Goal: Information Seeking & Learning: Check status

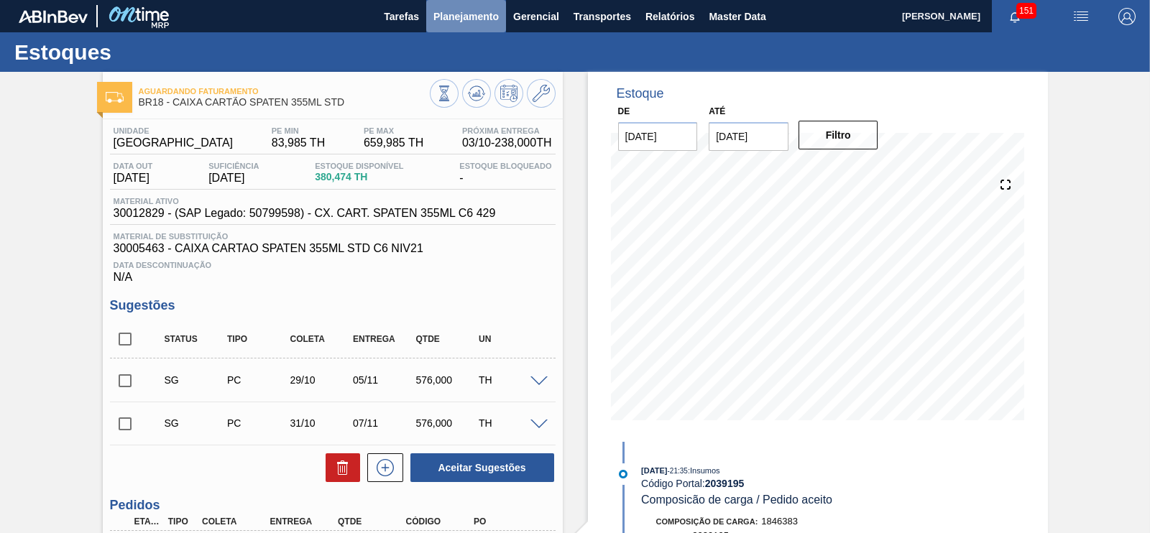
click at [461, 21] on span "Planejamento" at bounding box center [465, 16] width 65 height 17
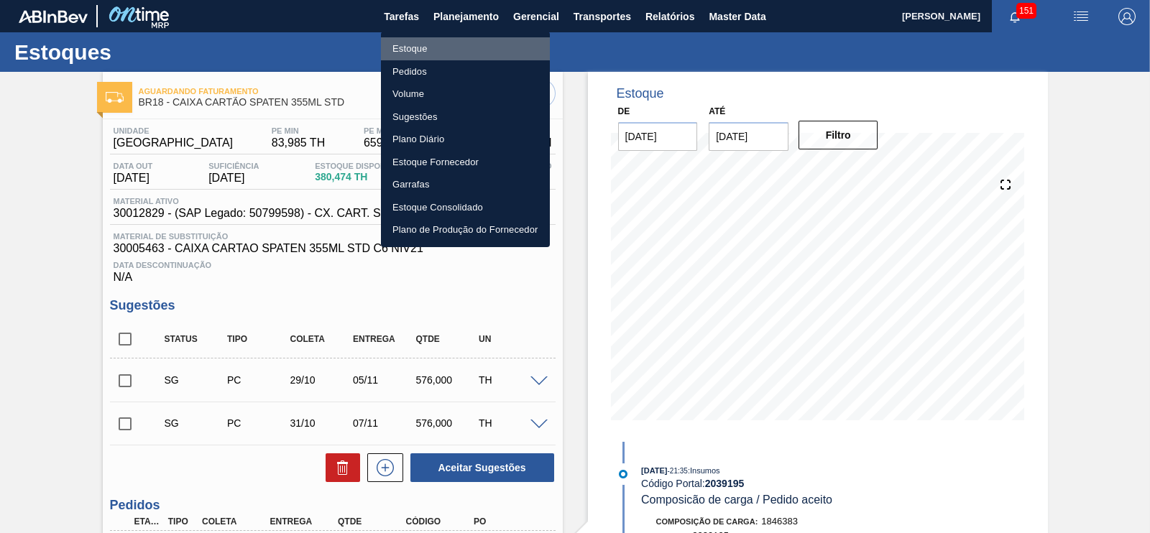
click at [403, 52] on li "Estoque" at bounding box center [465, 48] width 169 height 23
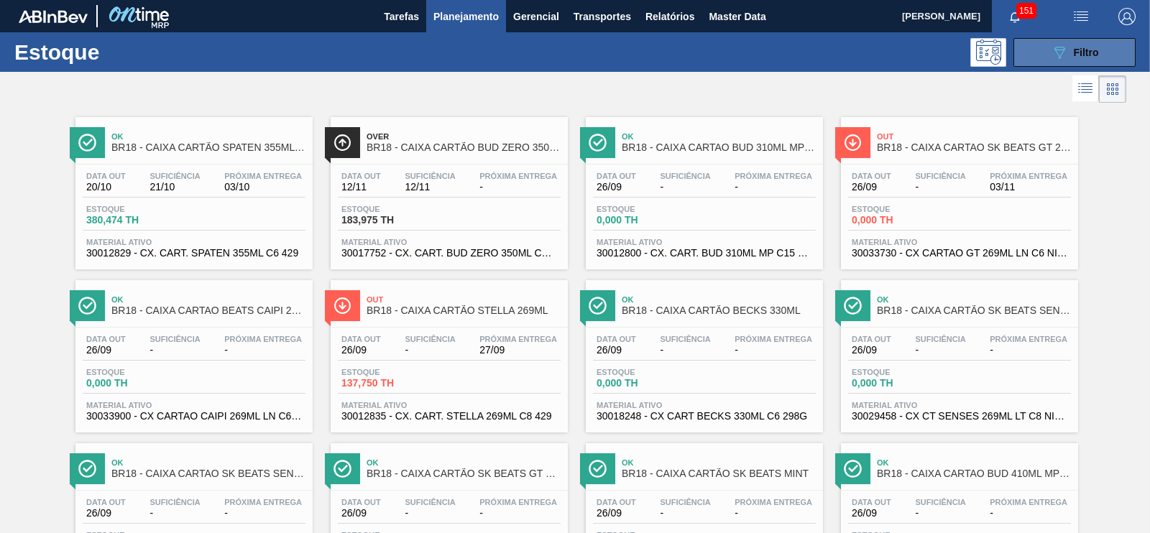
click at [1082, 48] on span "Filtro" at bounding box center [1086, 53] width 25 height 12
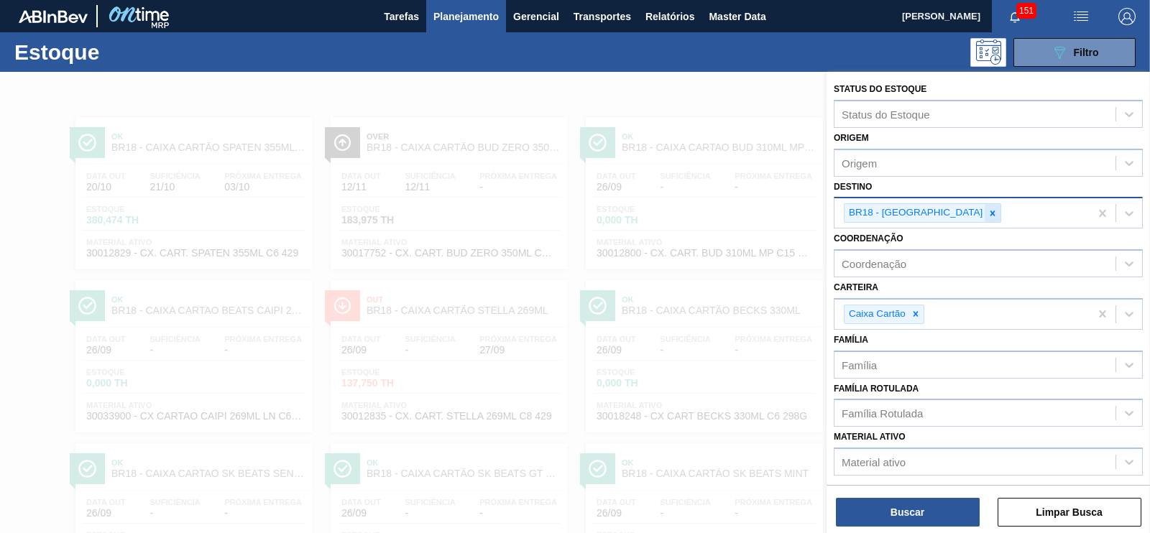
click at [988, 213] on icon at bounding box center [993, 213] width 10 height 10
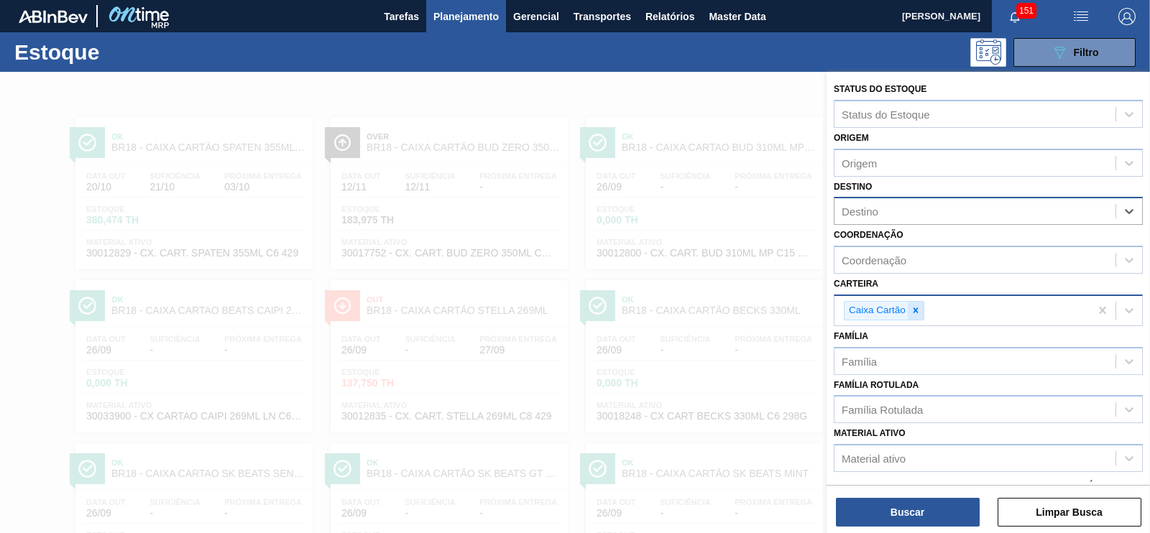
click at [911, 308] on icon at bounding box center [916, 310] width 10 height 10
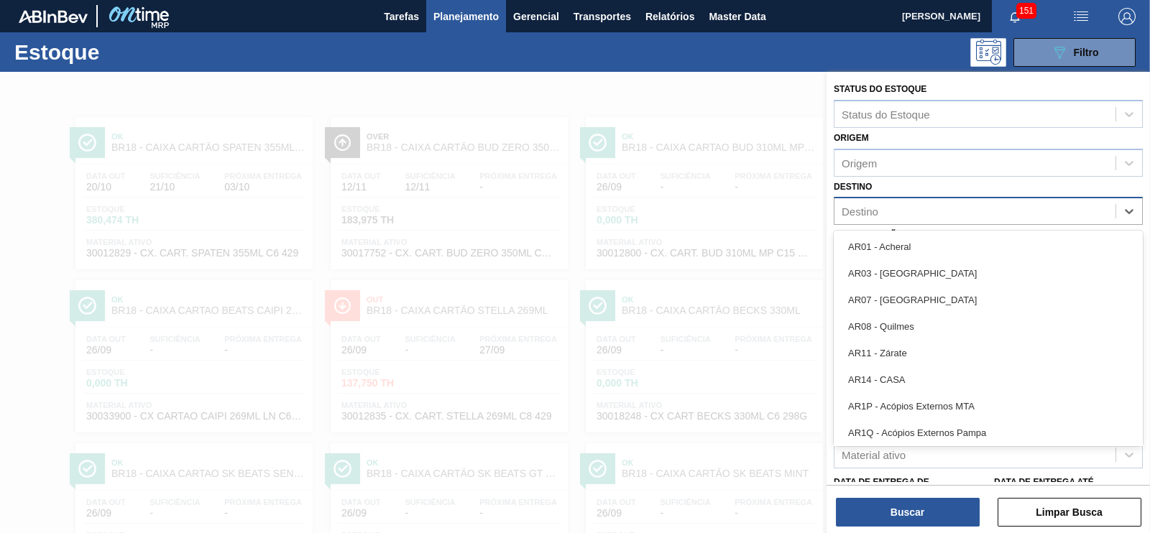
click at [896, 210] on div "Destino" at bounding box center [974, 211] width 281 height 21
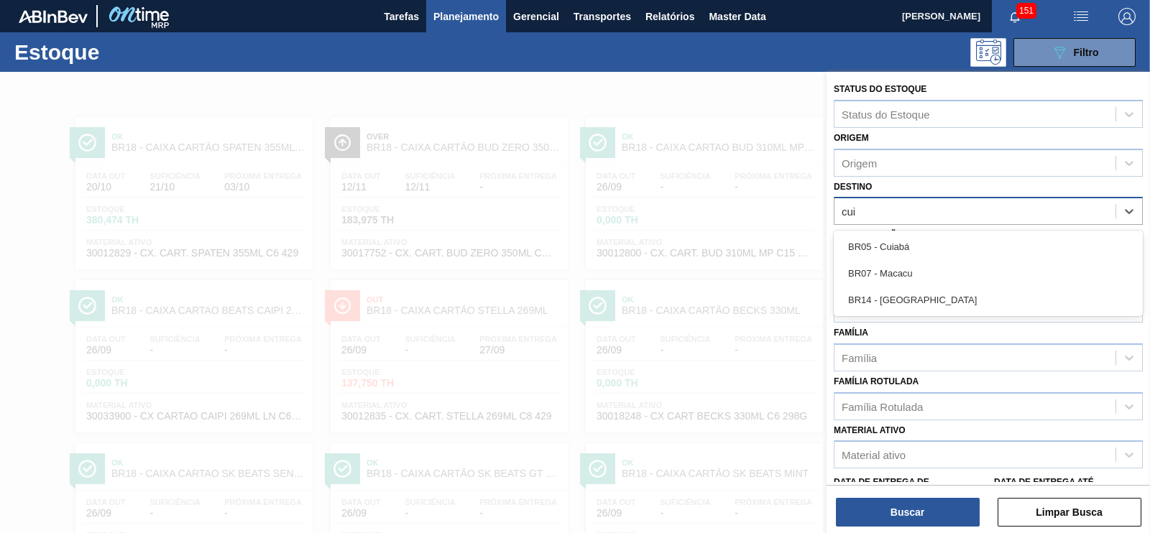
type input "cuia"
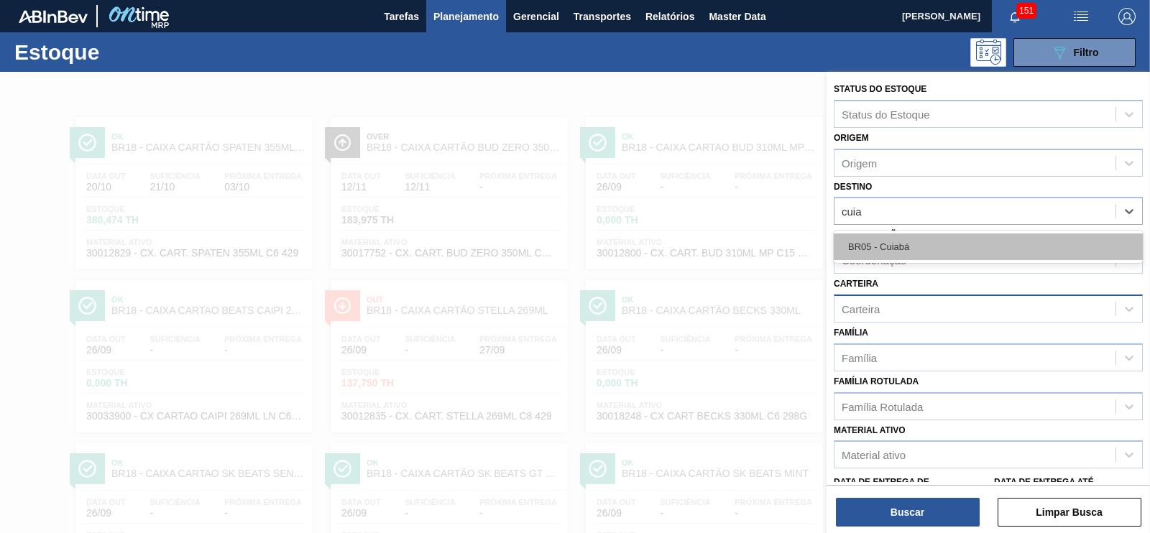
click at [878, 249] on div "BR05 - Cuiabá" at bounding box center [988, 247] width 309 height 27
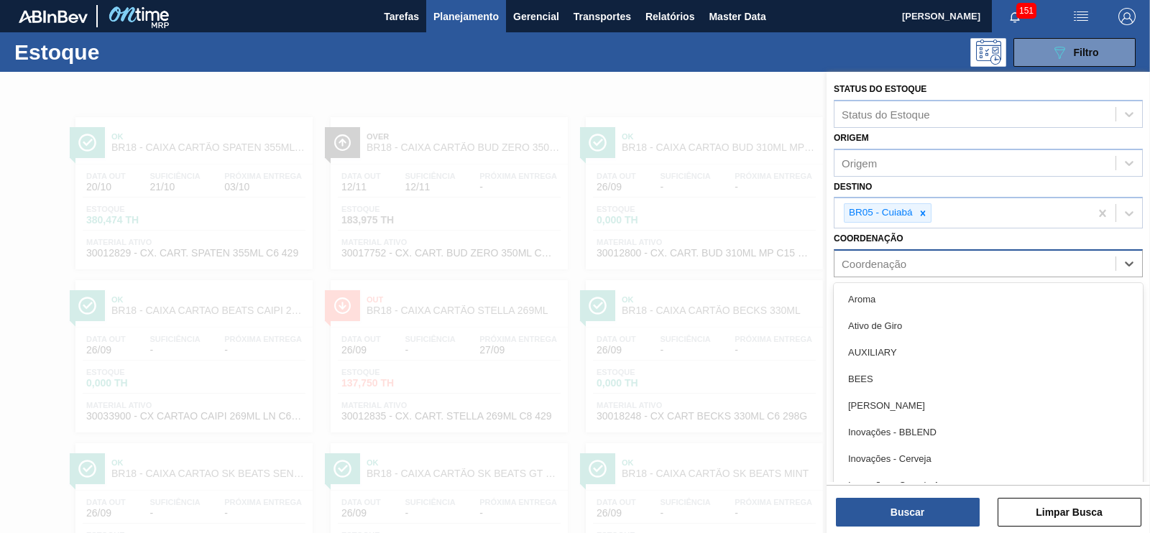
click at [875, 262] on div "Coordenação" at bounding box center [874, 264] width 65 height 12
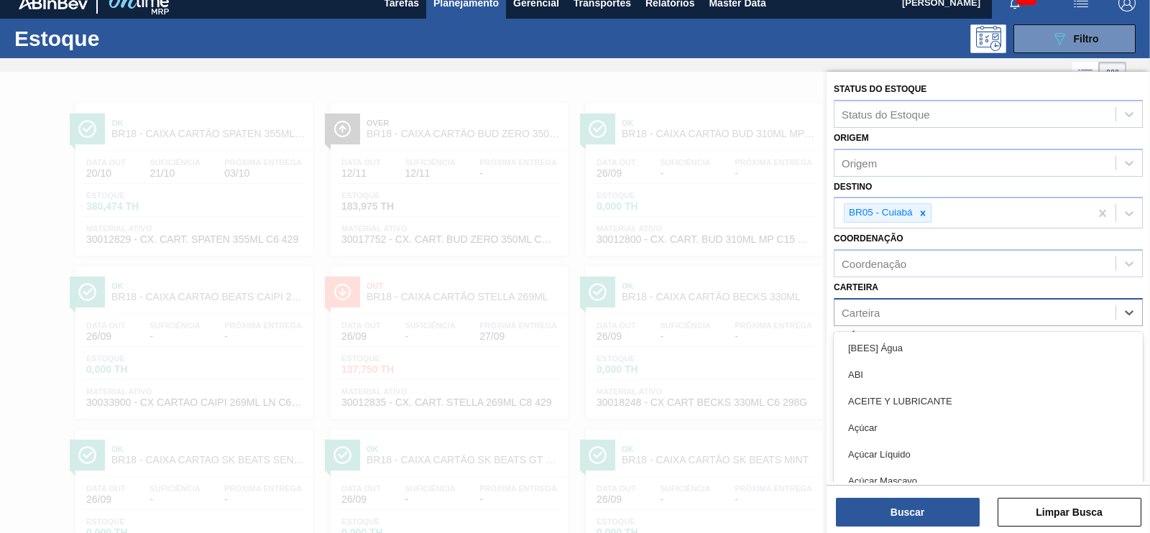
scroll to position [17, 0]
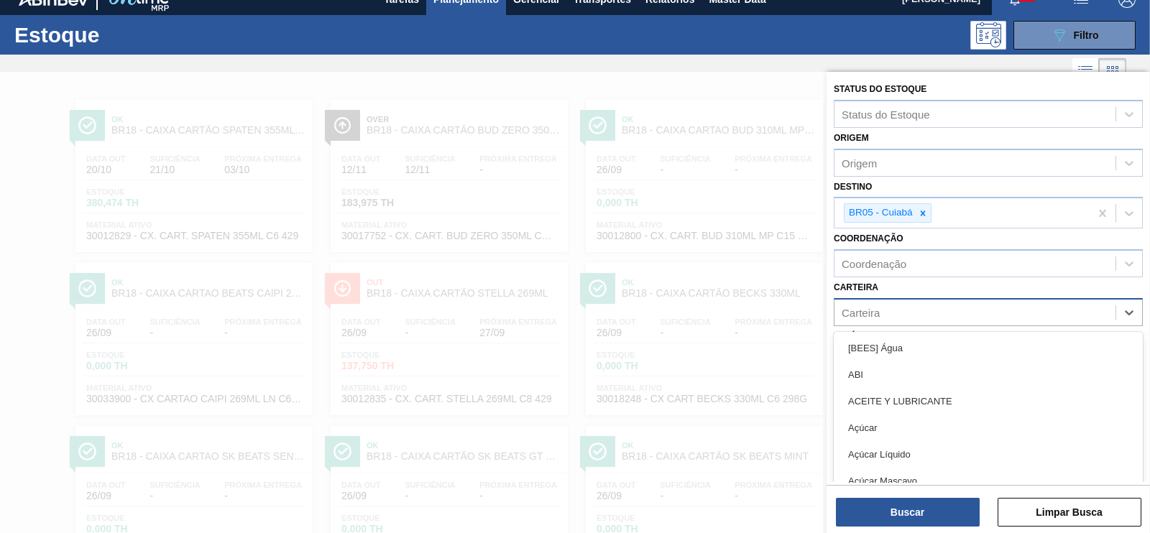
click at [863, 319] on div "Carteira" at bounding box center [974, 312] width 281 height 21
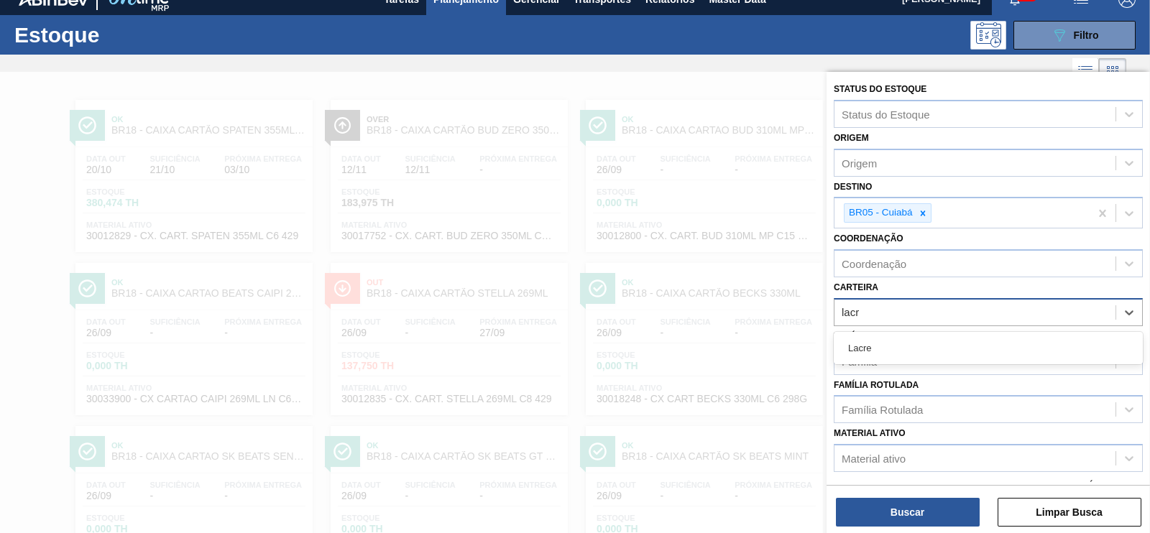
type input "lacre"
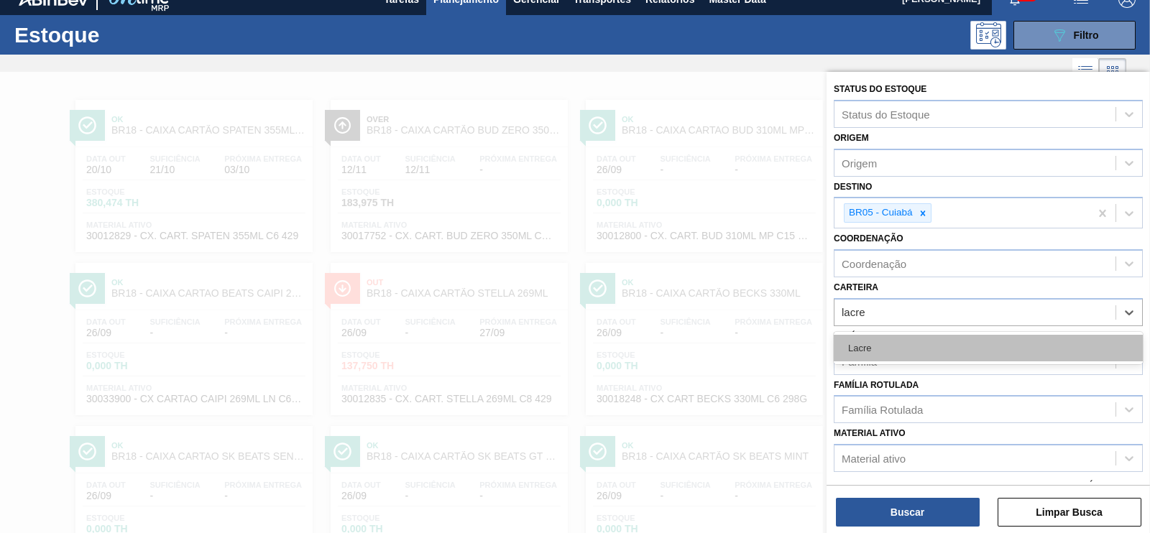
click at [858, 348] on div "Lacre" at bounding box center [988, 348] width 309 height 27
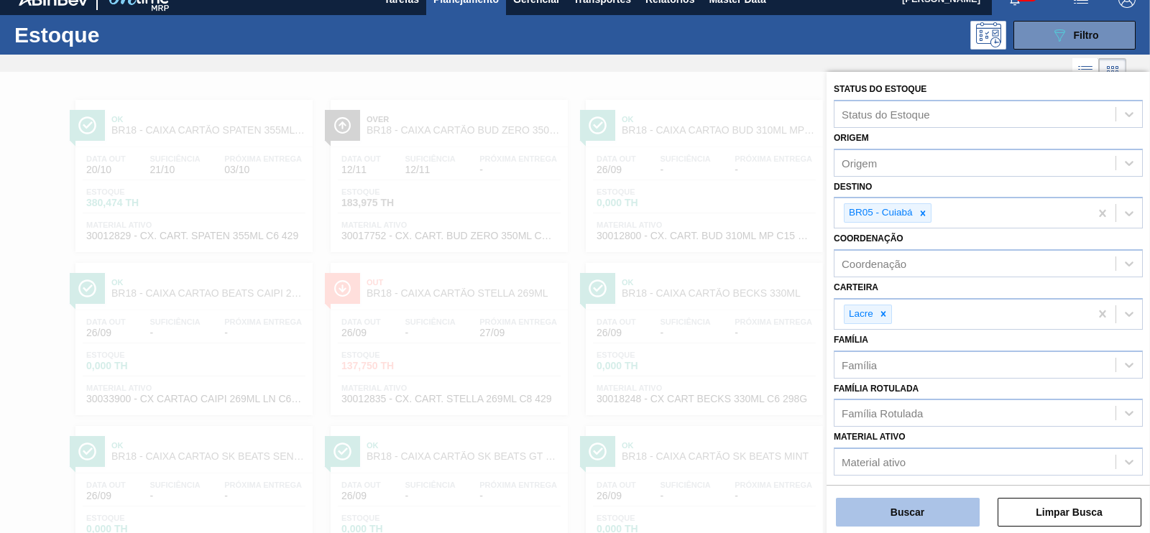
click at [894, 511] on button "Buscar" at bounding box center [908, 512] width 144 height 29
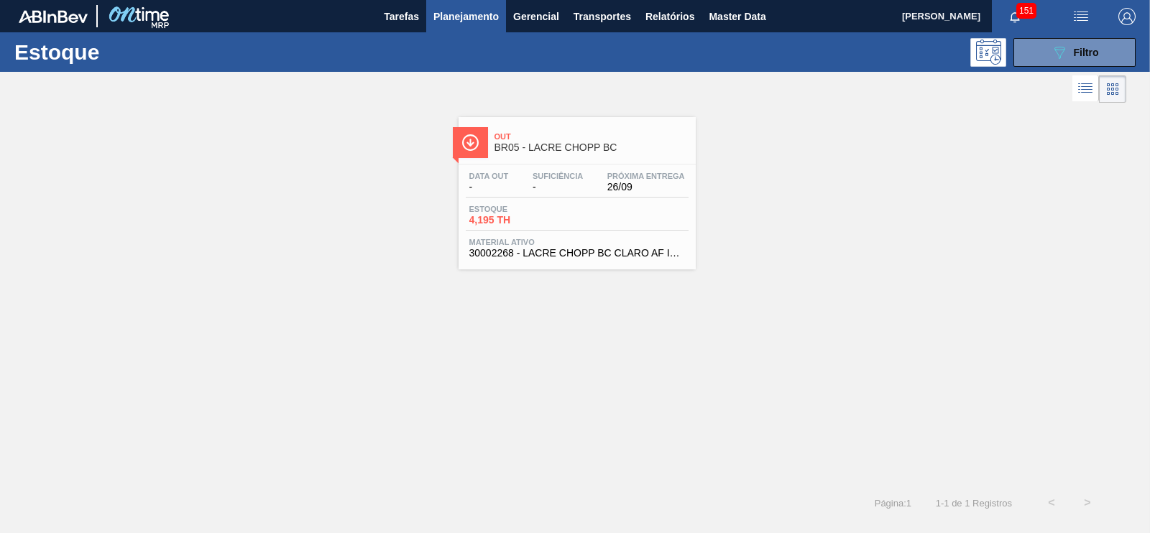
click at [563, 201] on div "Data out - Suficiência - Próxima Entrega 26/09 Estoque 4,195 TH Material ativo …" at bounding box center [577, 214] width 237 height 98
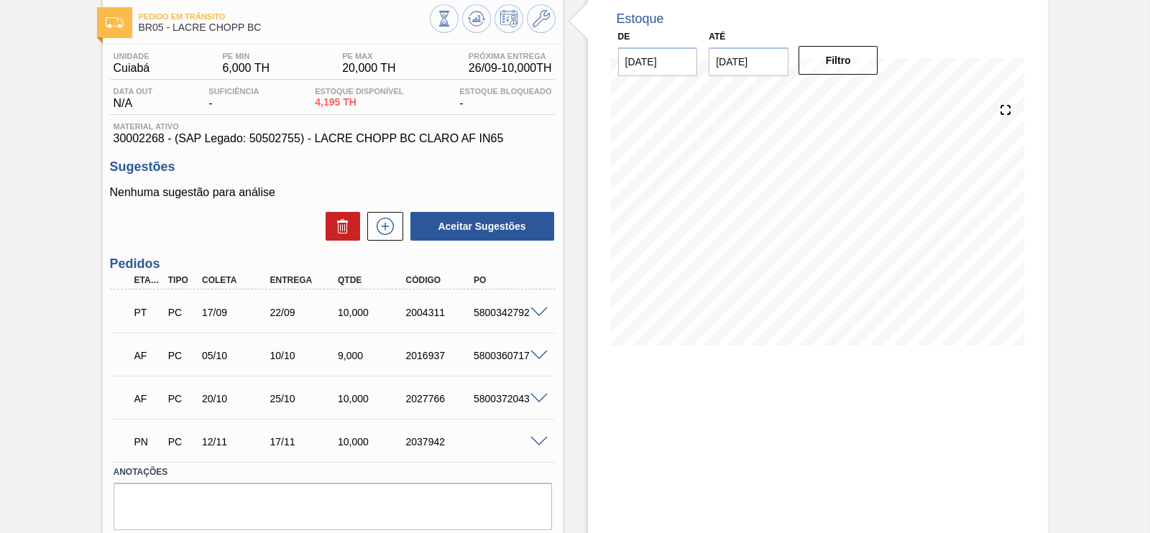
scroll to position [77, 0]
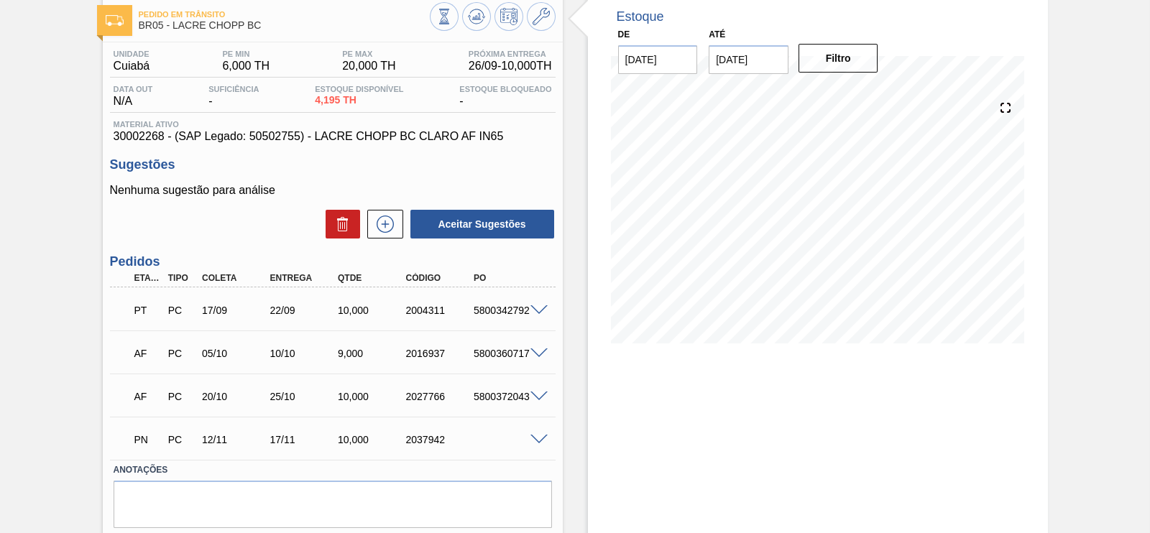
click at [535, 316] on span at bounding box center [538, 310] width 17 height 11
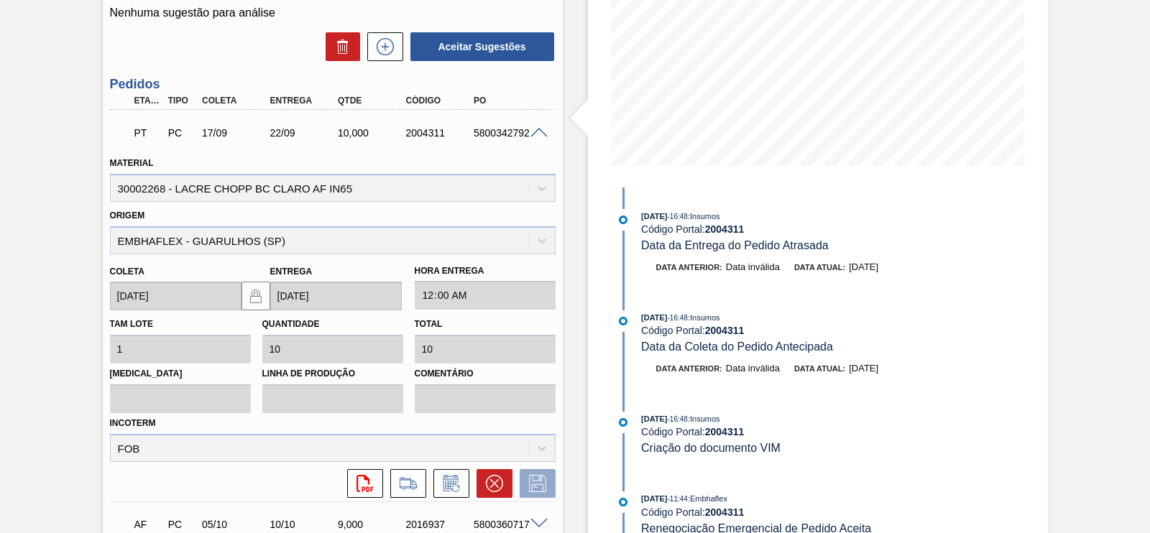
scroll to position [173, 0]
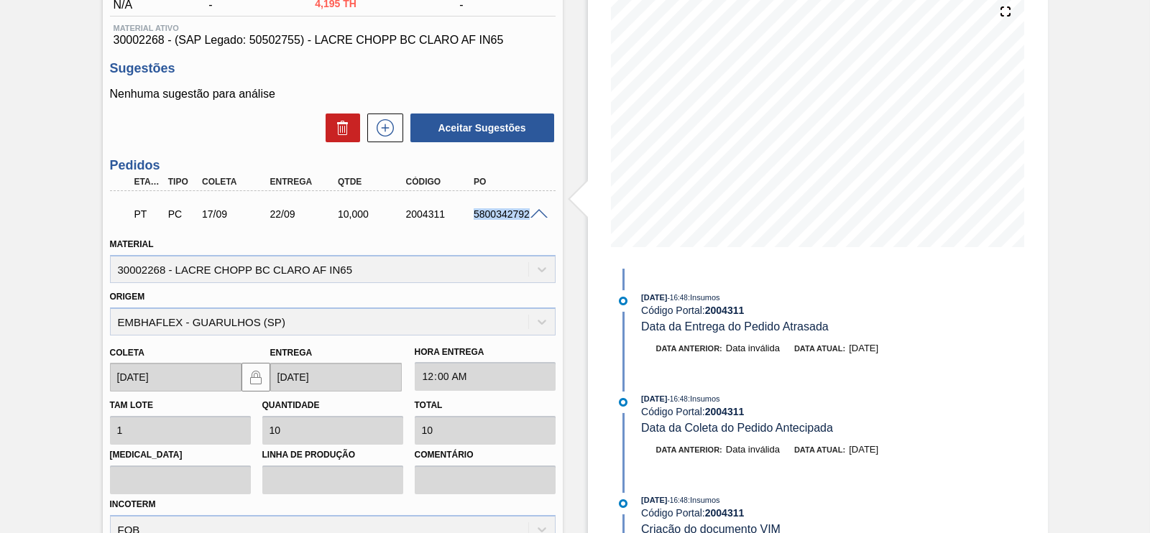
drag, startPoint x: 471, startPoint y: 213, endPoint x: 532, endPoint y: 213, distance: 61.1
click at [532, 213] on div "PT PC 17/09 22/09 10,000 2004311 5800342792" at bounding box center [333, 213] width 446 height 36
copy div "5800342792"
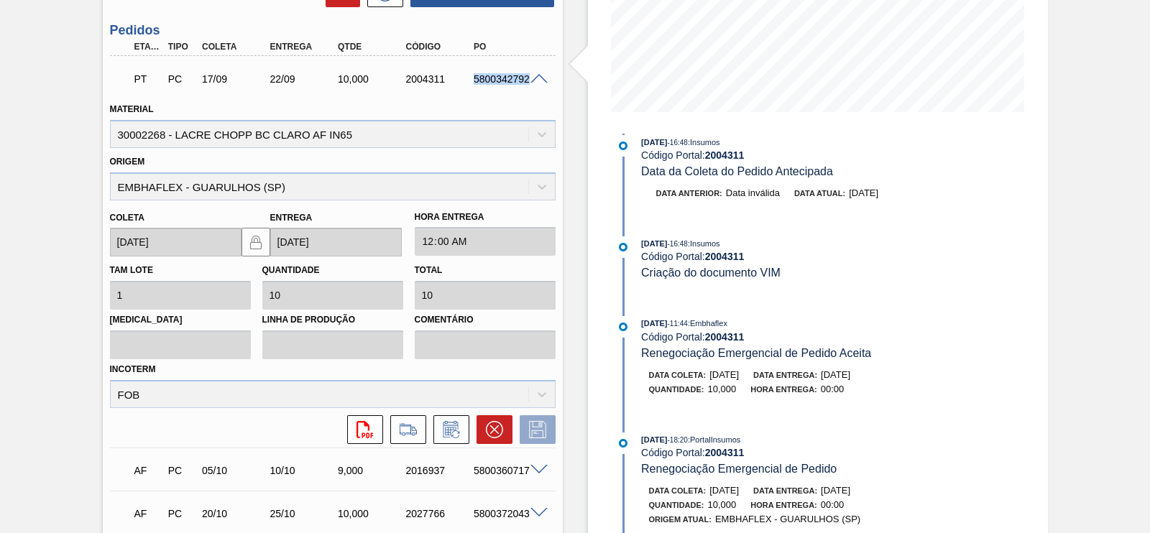
scroll to position [308, 0]
click at [530, 73] on div at bounding box center [541, 78] width 29 height 11
click at [533, 73] on div at bounding box center [541, 78] width 29 height 11
click at [541, 81] on span at bounding box center [538, 79] width 17 height 11
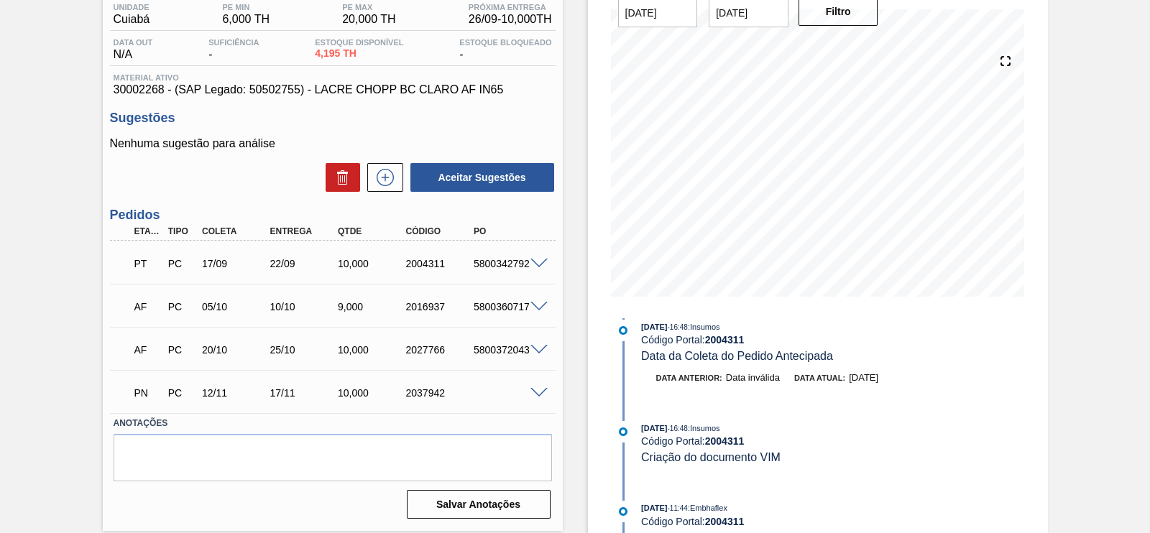
scroll to position [47, 0]
